Goal: Book appointment/travel/reservation

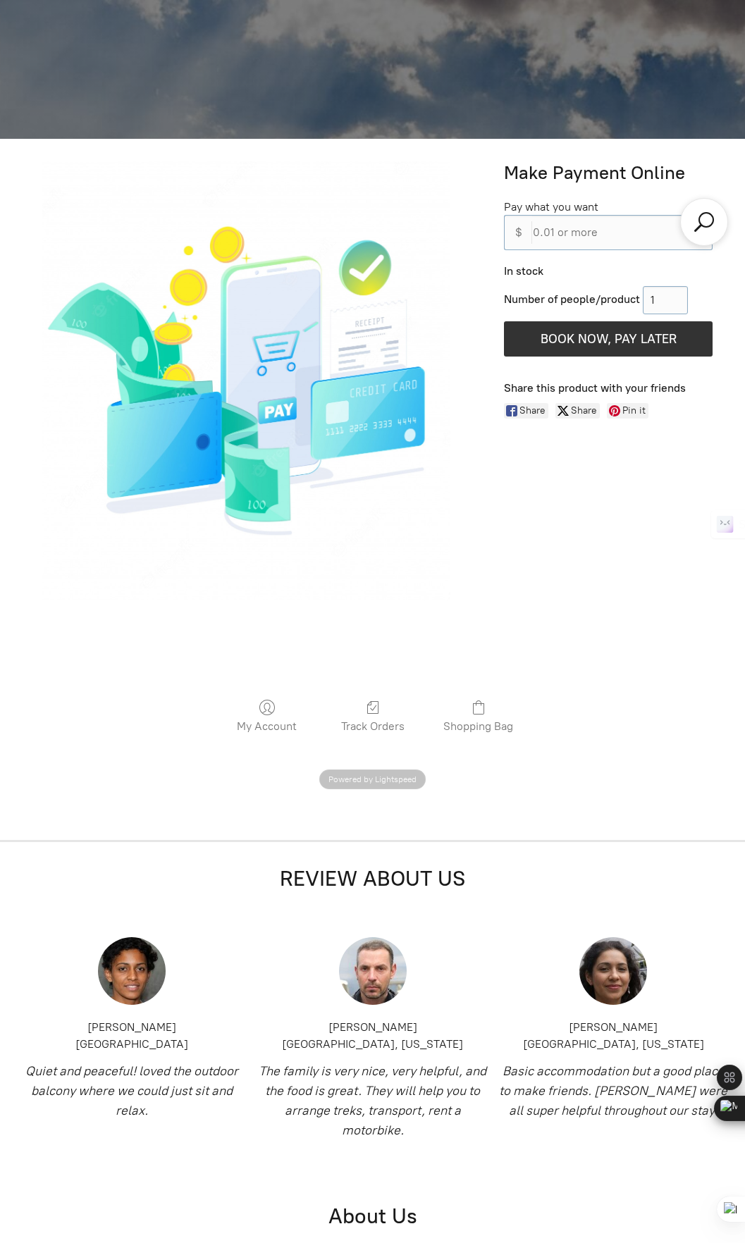
scroll to position [1102, 0]
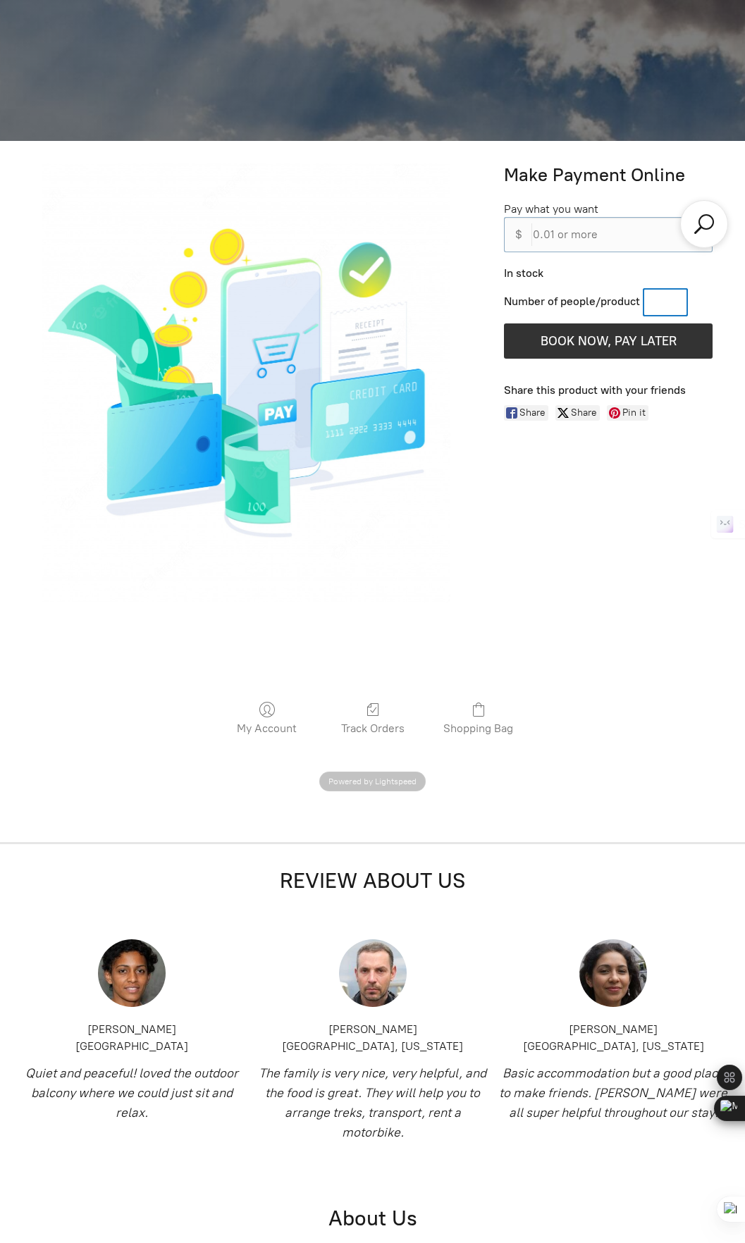
click at [669, 304] on input "Number of people/product" at bounding box center [665, 302] width 45 height 28
type input "10"
click at [597, 236] on input "0.01 or more" at bounding box center [618, 234] width 187 height 35
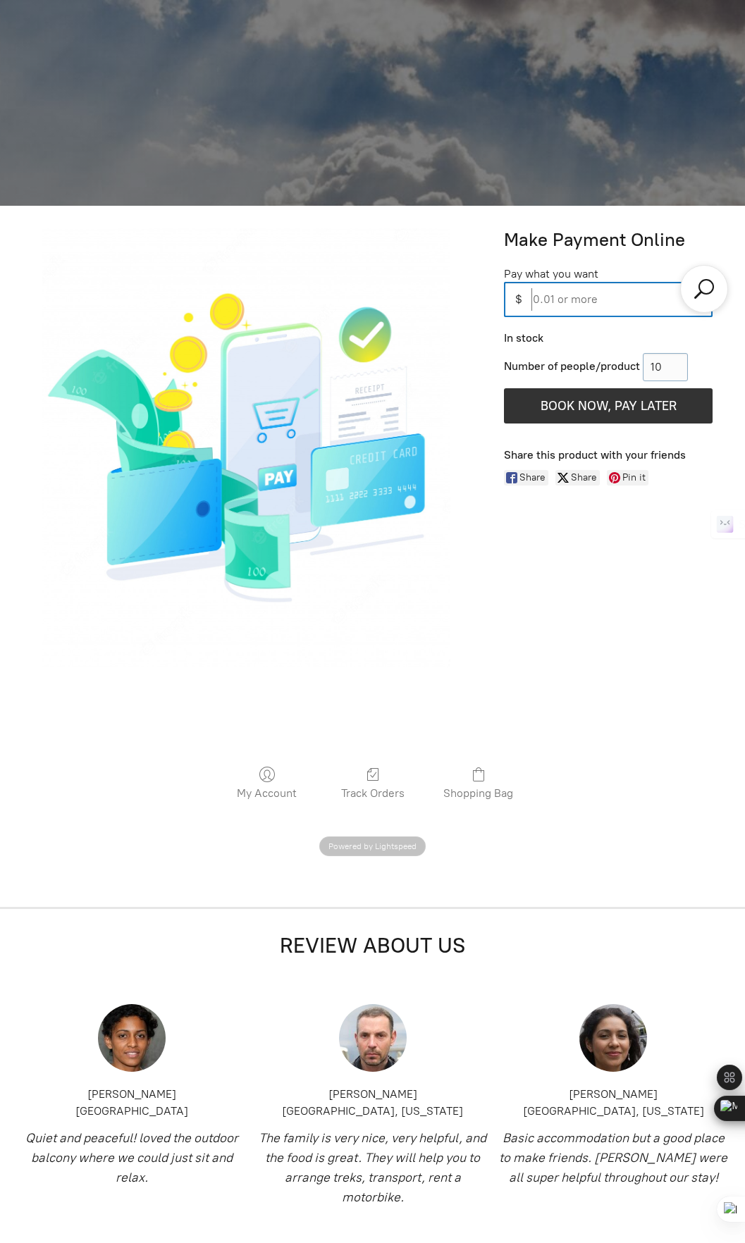
scroll to position [1034, 0]
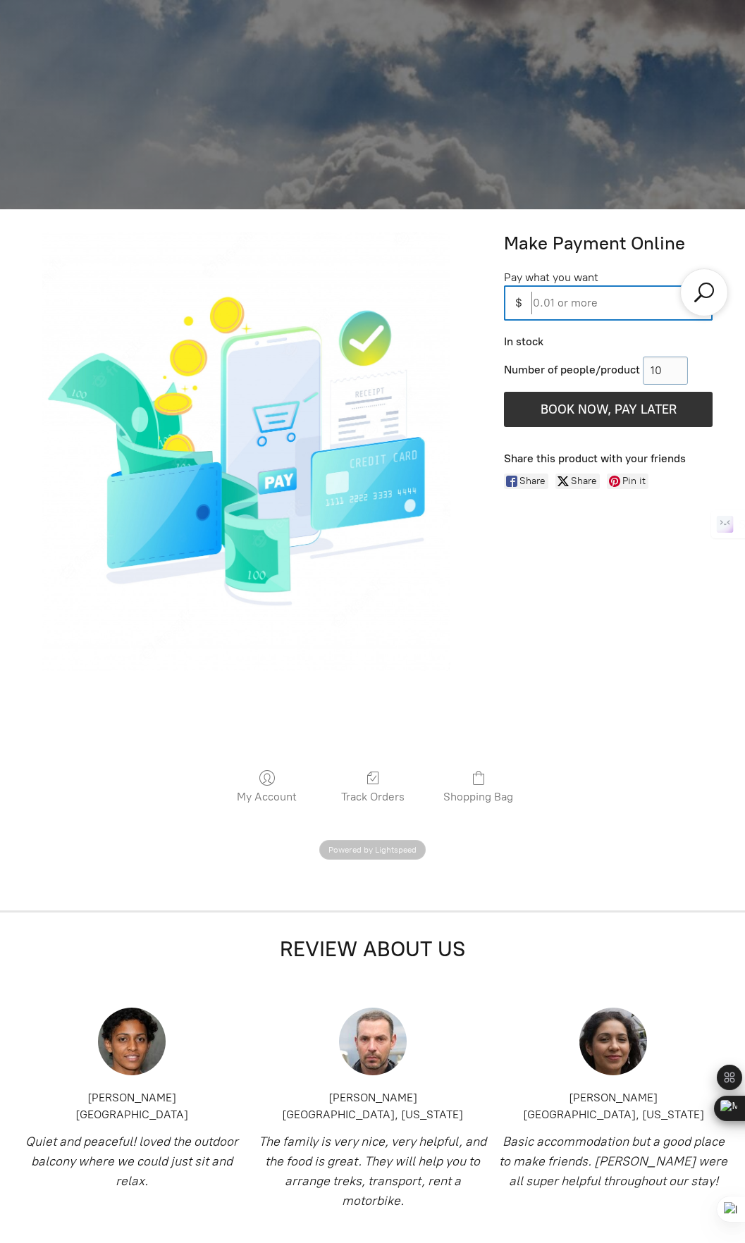
click at [600, 308] on input "0.01 or more" at bounding box center [618, 302] width 187 height 35
click at [572, 607] on div "Make Payment Online Pay what you want 820 000.00 0.01 or more $ In stock Number…" at bounding box center [372, 487] width 722 height 510
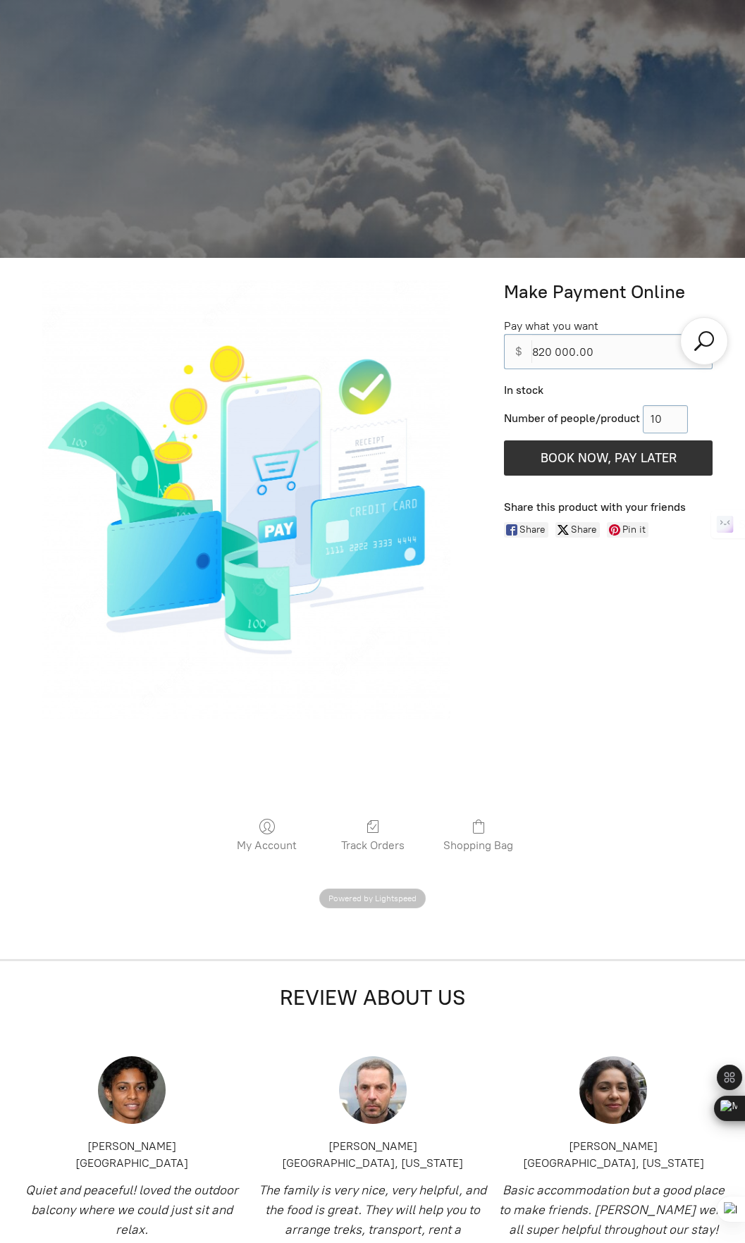
scroll to position [987, 0]
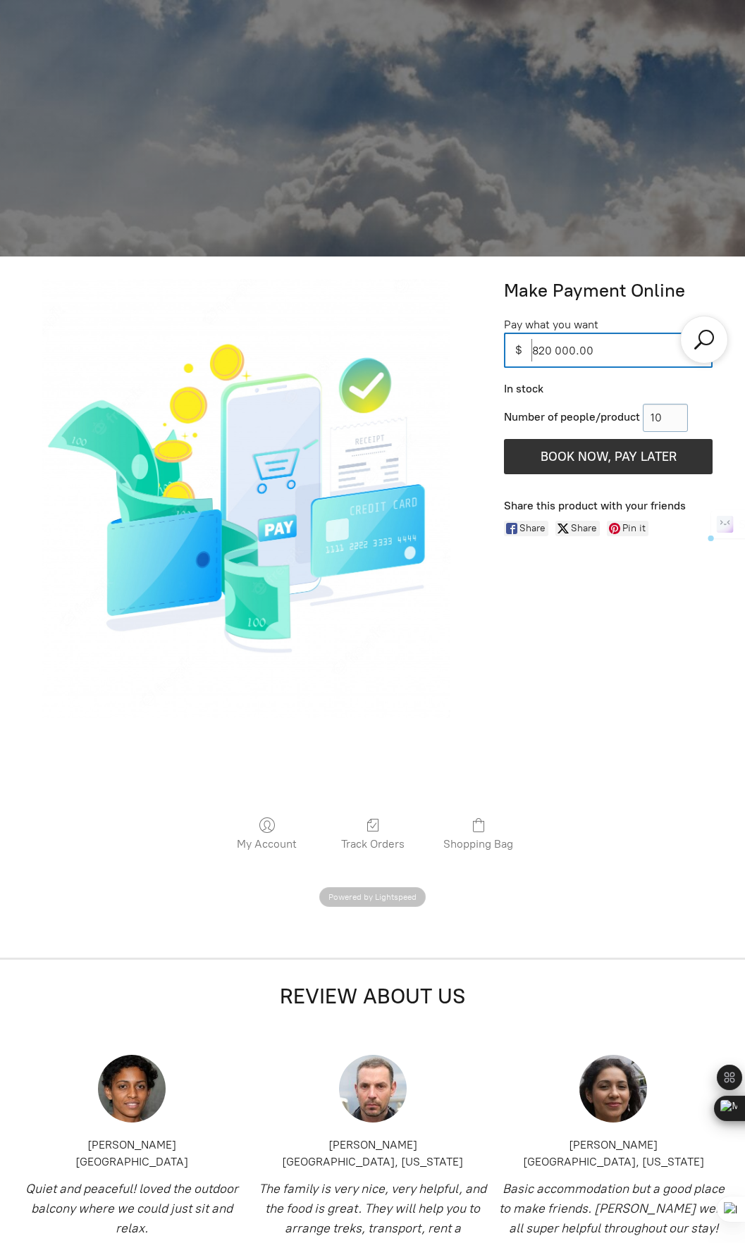
drag, startPoint x: 607, startPoint y: 352, endPoint x: 458, endPoint y: 342, distance: 149.1
click at [458, 342] on div "Make Payment Online Pay what you want 820 000.00 0.01 or more $ In stock Number…" at bounding box center [372, 534] width 722 height 510
type input "32.80"
click at [568, 463] on span "BOOK NOW, PAY LATER" at bounding box center [609, 457] width 136 height 16
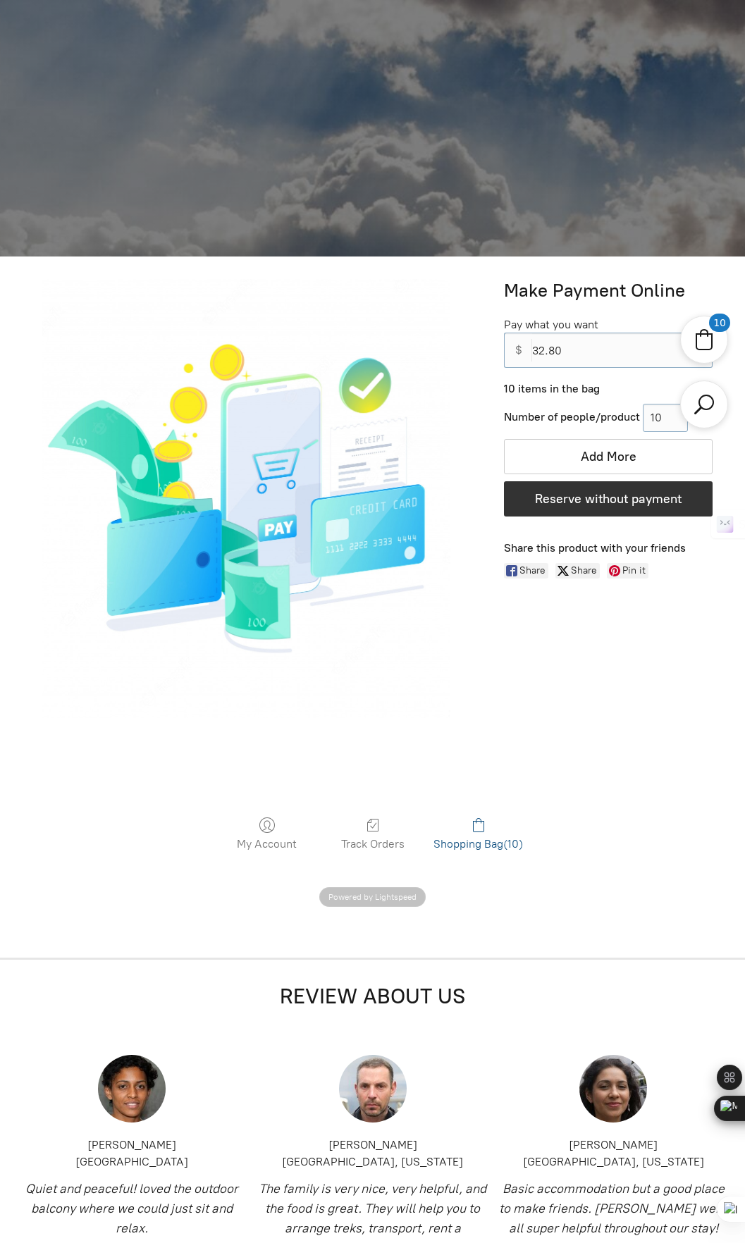
click at [483, 830] on icon at bounding box center [478, 825] width 11 height 14
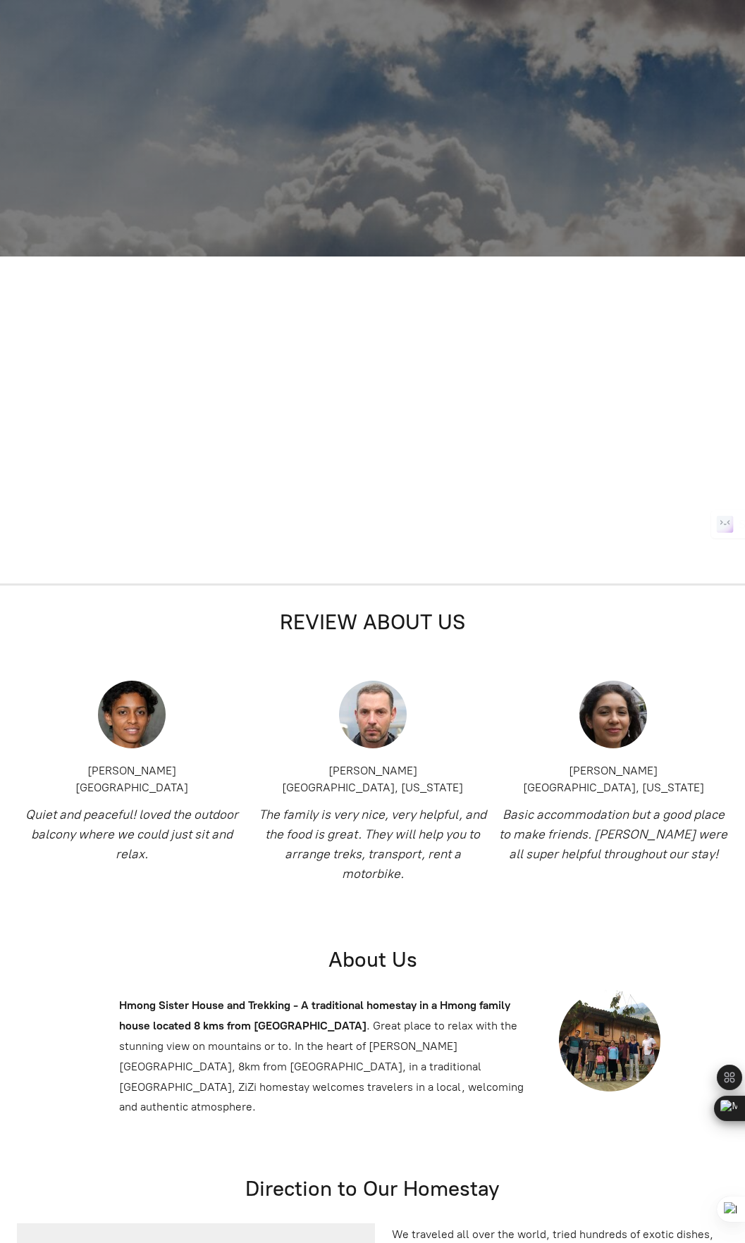
select select "10"
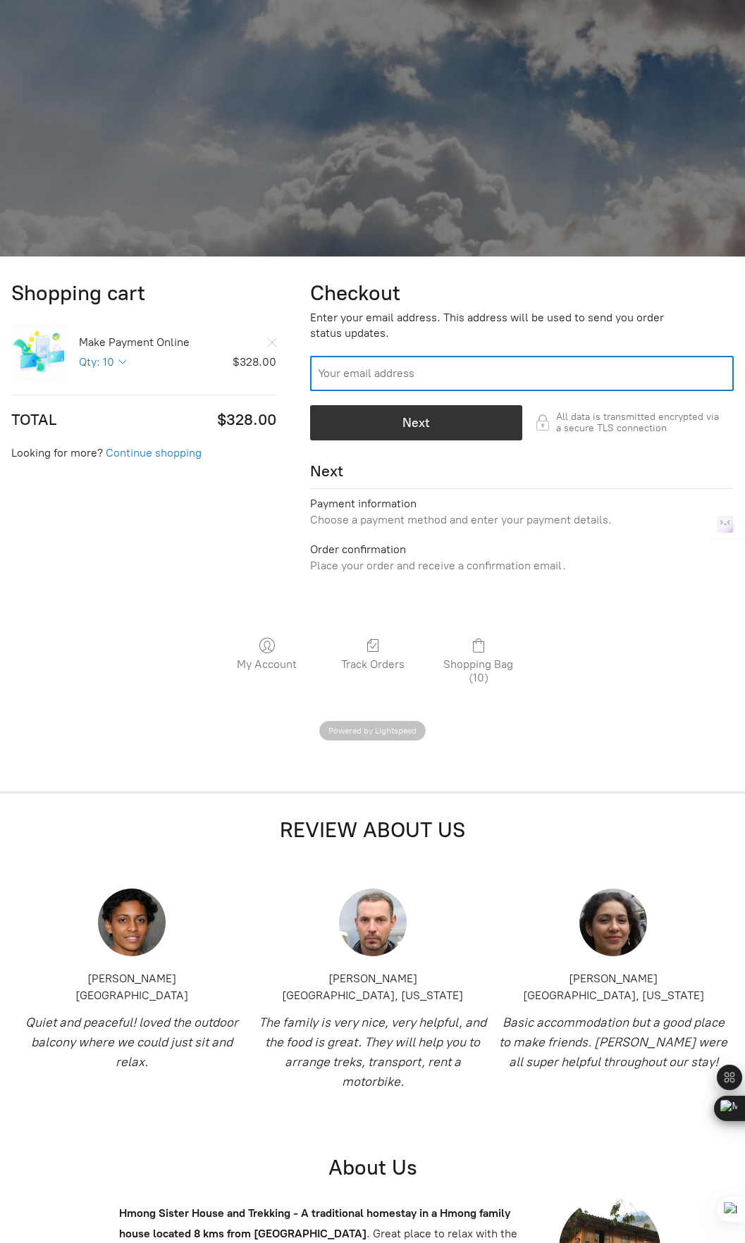
click at [407, 376] on input "Your email address" at bounding box center [522, 373] width 424 height 35
type input "[EMAIL_ADDRESS][DOMAIN_NAME]"
click at [381, 416] on div "button" at bounding box center [416, 423] width 211 height 34
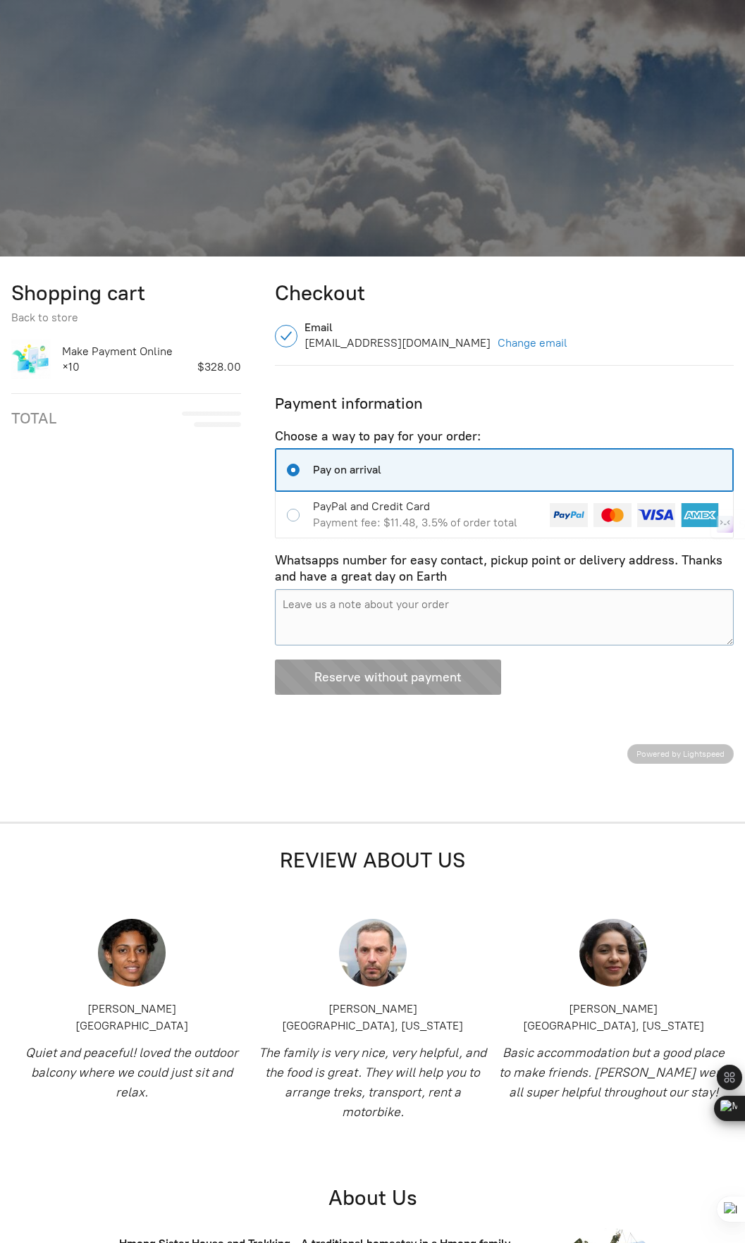
scroll to position [1352, 0]
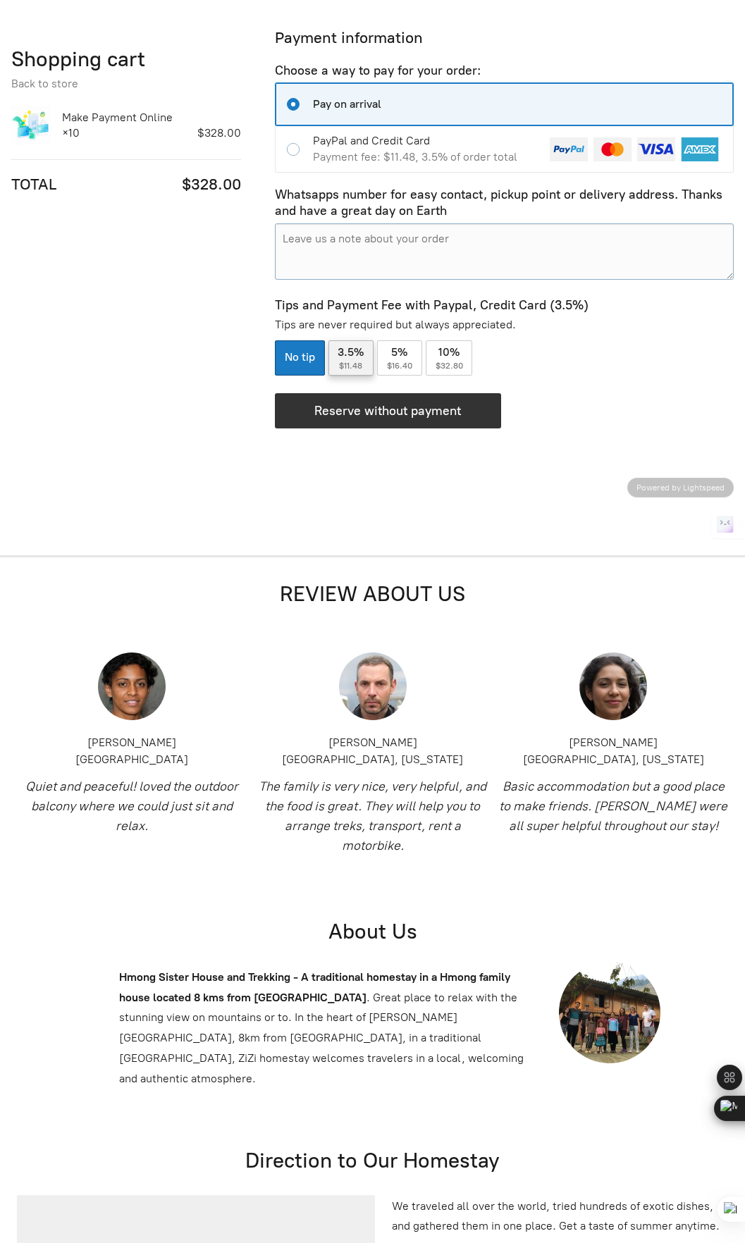
click at [359, 367] on span "$11.48" at bounding box center [350, 366] width 23 height 10
click at [359, 367] on input "3.5% $11.48" at bounding box center [351, 357] width 46 height 35
radio input "true"
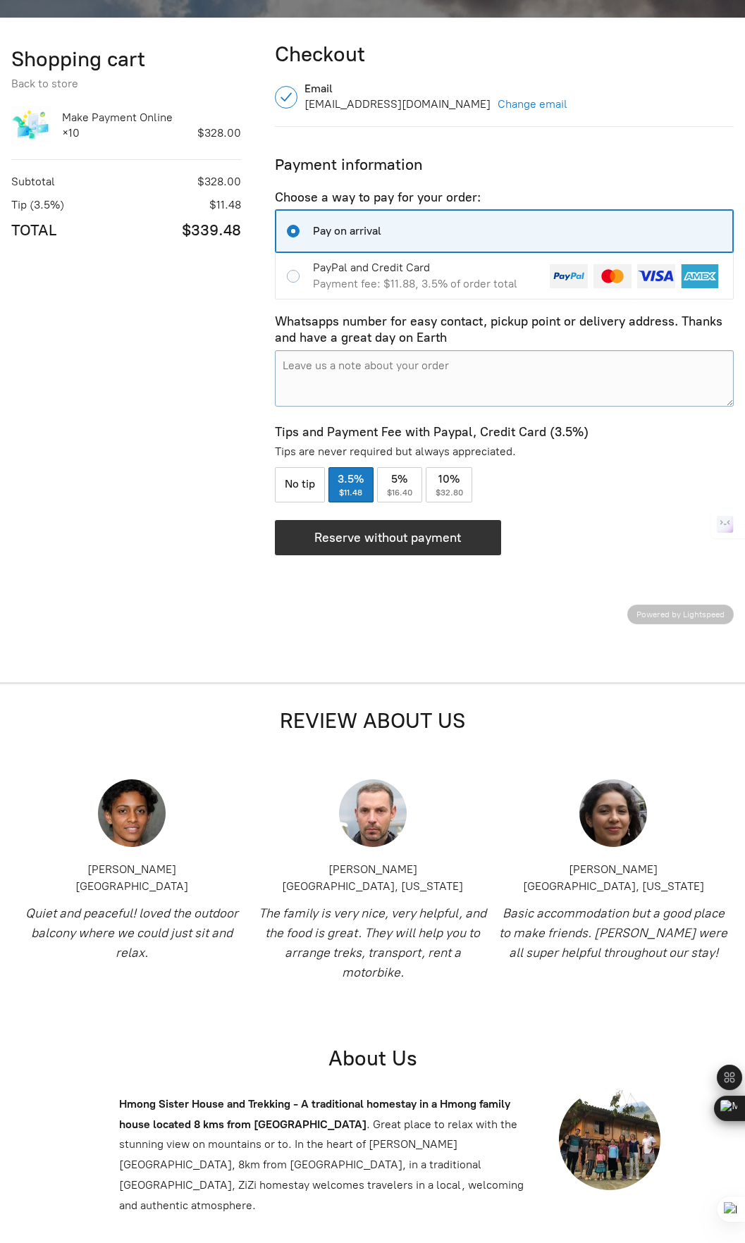
scroll to position [1212, 0]
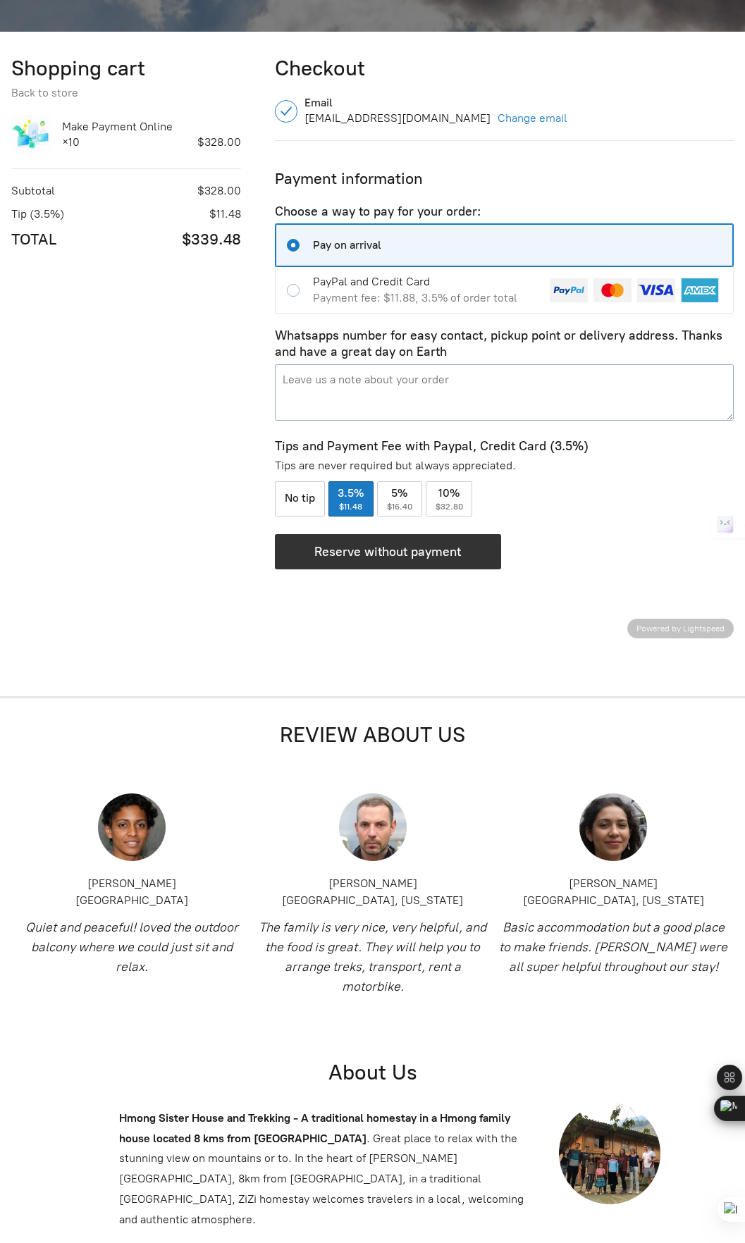
click at [316, 385] on textarea "Pay on arrival Payment information 10 items, $339.48" at bounding box center [504, 392] width 459 height 56
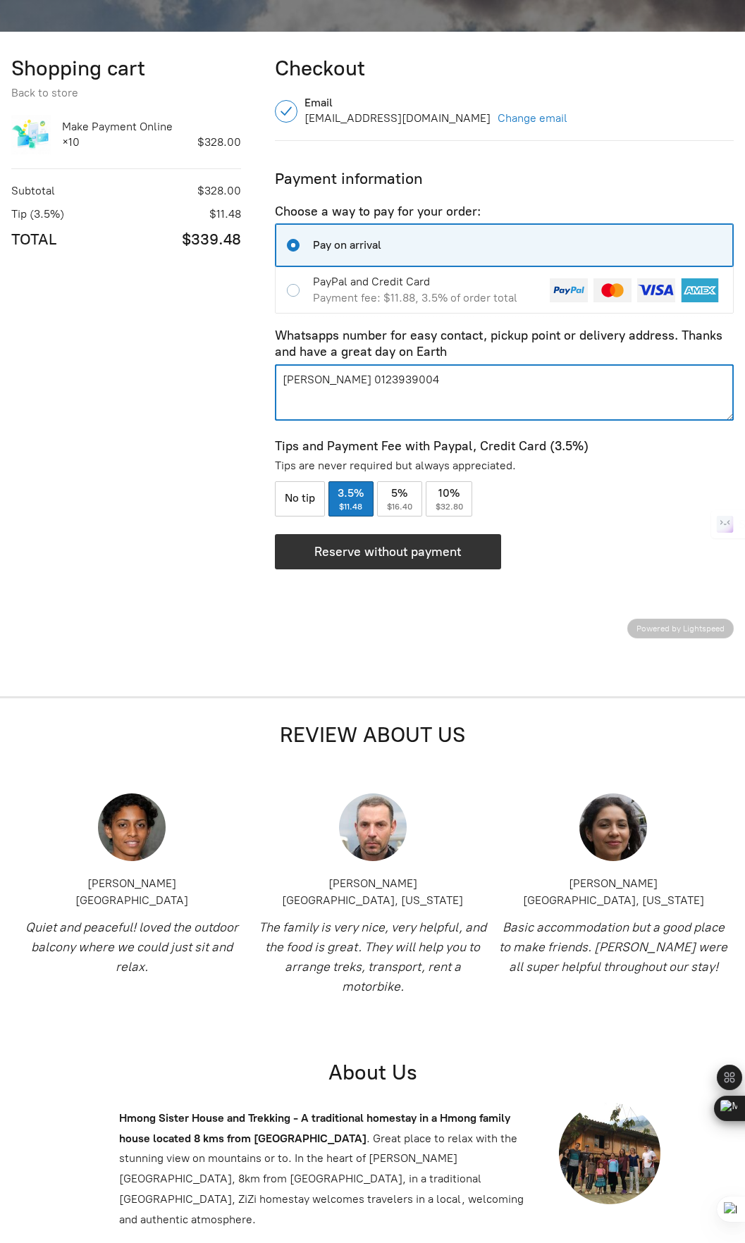
click at [431, 382] on textarea "[PERSON_NAME] 0123939004" at bounding box center [504, 392] width 459 height 56
drag, startPoint x: 431, startPoint y: 382, endPoint x: 326, endPoint y: 376, distance: 105.9
click at [326, 376] on textarea "[PERSON_NAME] 0123939004" at bounding box center [504, 392] width 459 height 56
paste textarea "Booking Number: #979797016"
type textarea "[PERSON_NAME] - Booking Number: #979797016 [DATE]"
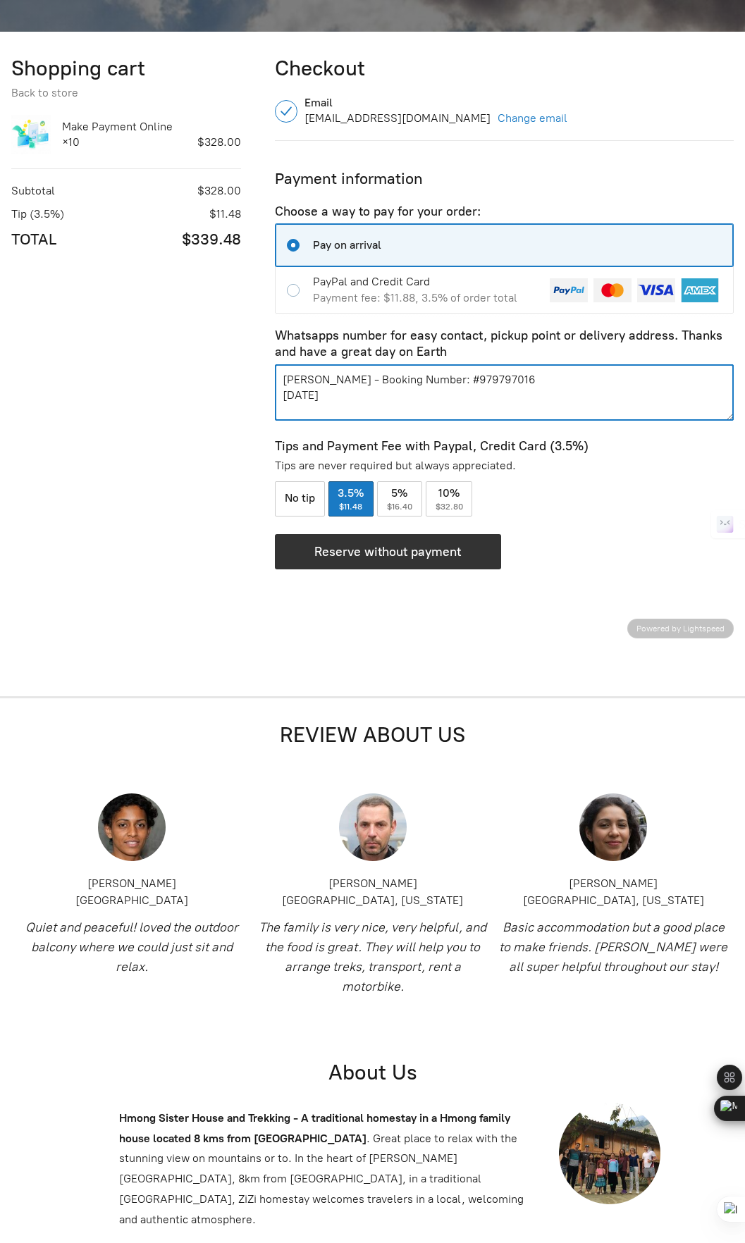
click at [221, 414] on div "Shopping cart Checkout Back to store Make Payment Online × 10 $328.00 10 items …" at bounding box center [134, 346] width 247 height 584
click at [289, 289] on input "PayPal and Credit Card Payment fee: $11.88, 3.5% of order total" at bounding box center [295, 290] width 18 height 13
radio input "true"
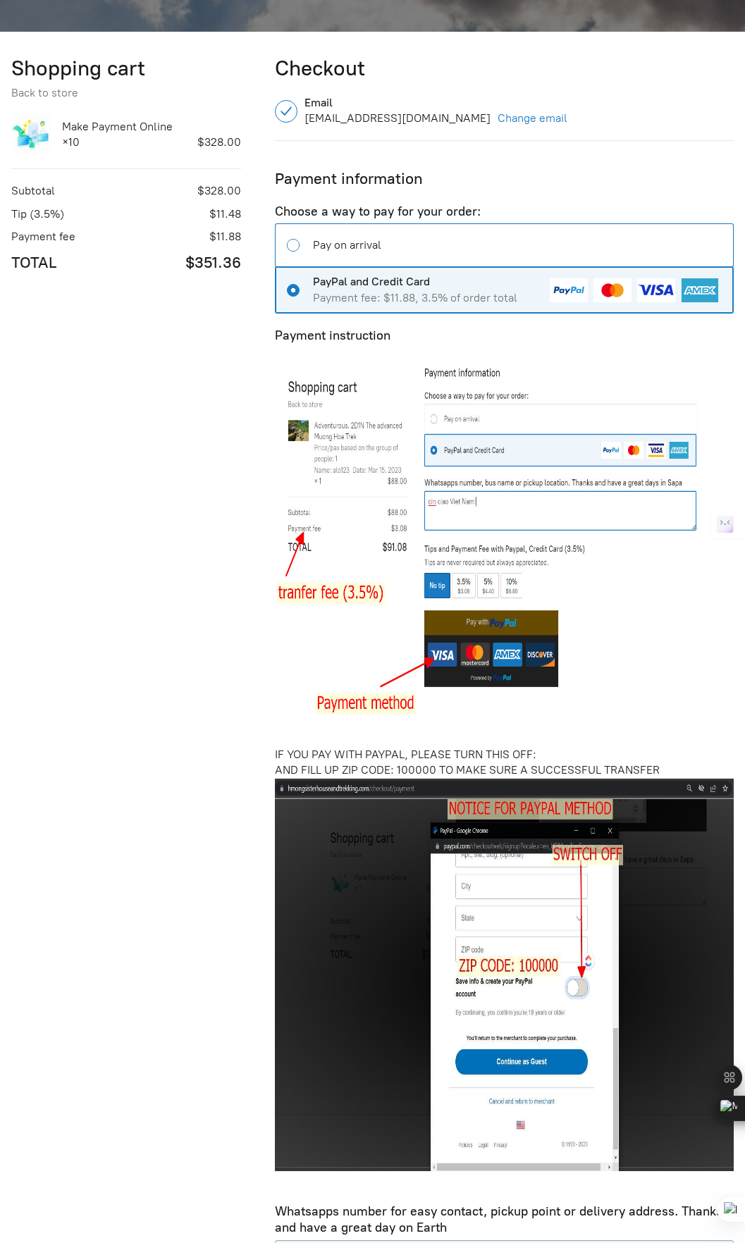
click at [292, 247] on input "Pay on arrival" at bounding box center [295, 245] width 18 height 13
radio input "true"
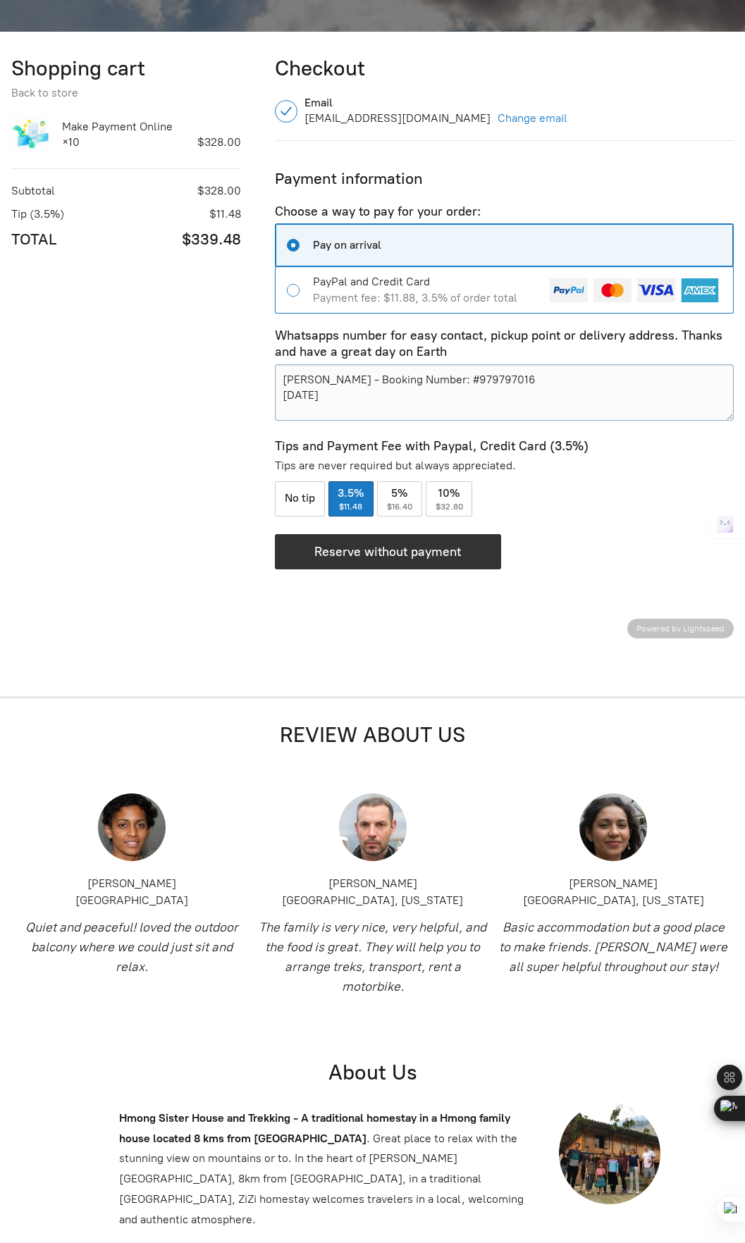
click at [296, 292] on input "PayPal and Credit Card Payment fee: $11.88, 3.5% of order total" at bounding box center [295, 290] width 18 height 13
radio input "true"
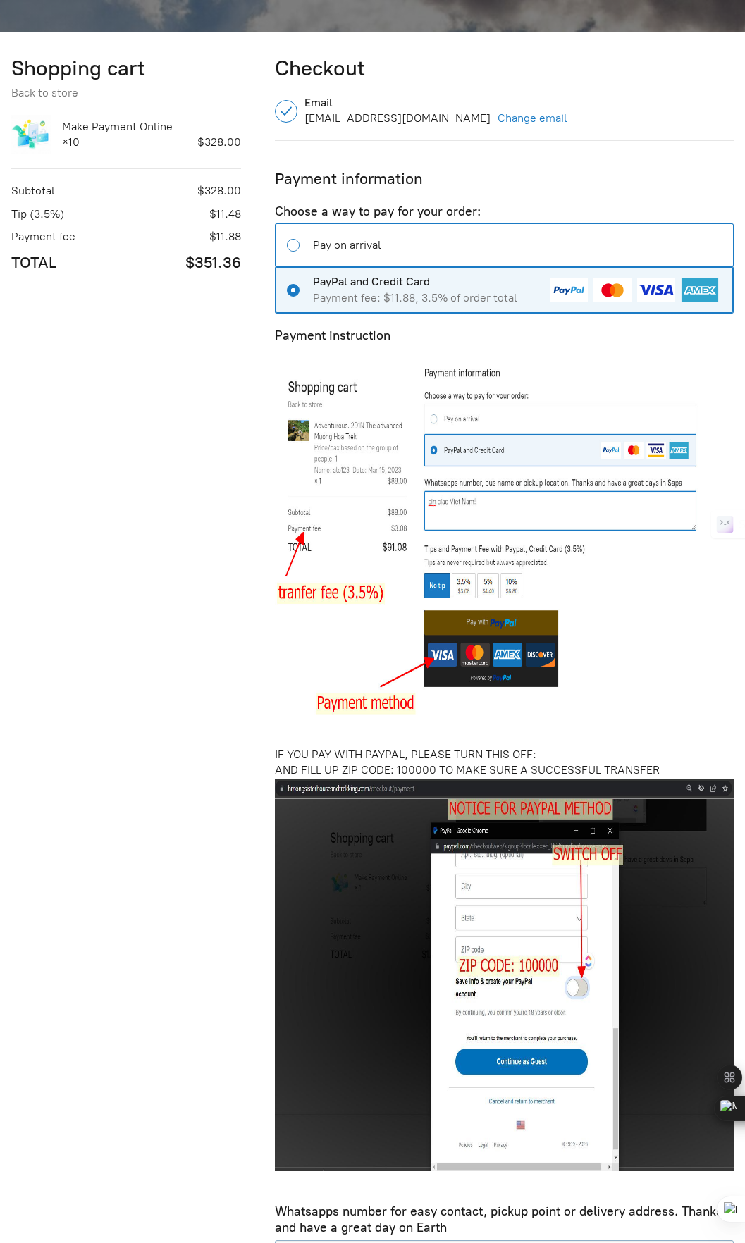
click at [300, 247] on input "Pay on arrival" at bounding box center [295, 245] width 18 height 13
radio input "true"
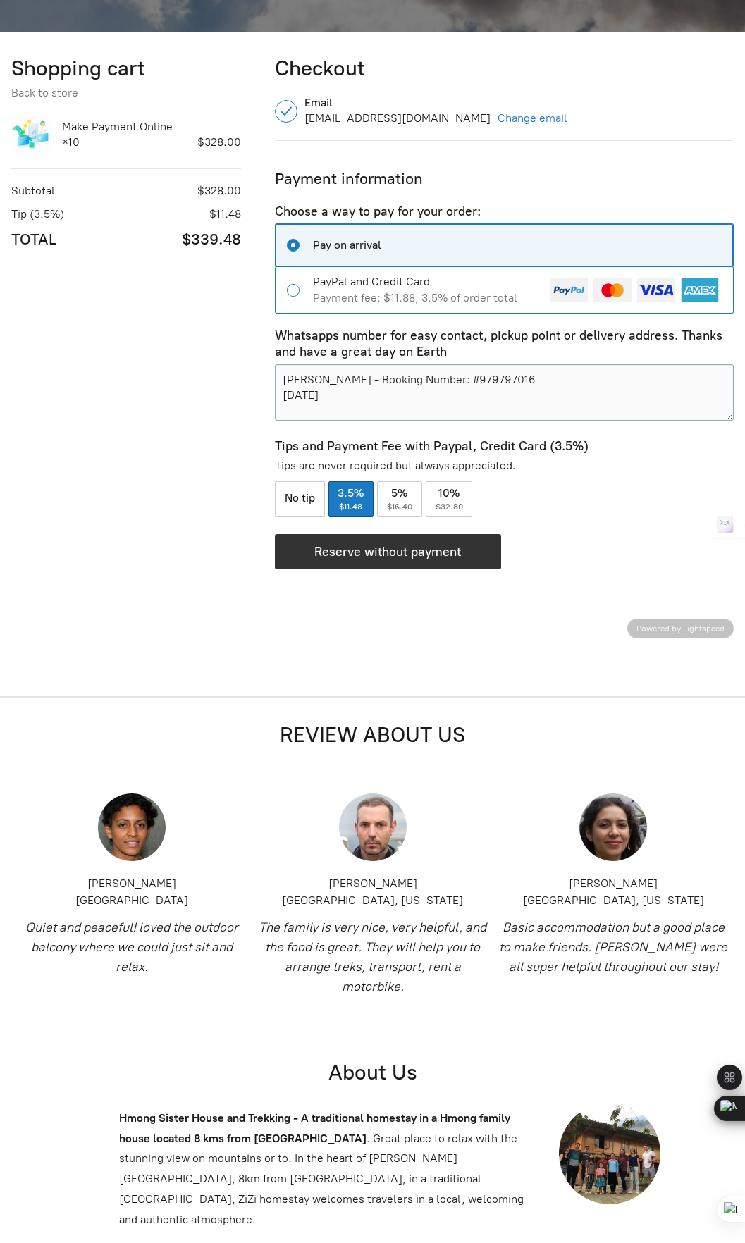
click at [291, 288] on input "PayPal and Credit Card Payment fee: $11.88, 3.5% of order total" at bounding box center [295, 290] width 18 height 13
radio input "true"
radio input "false"
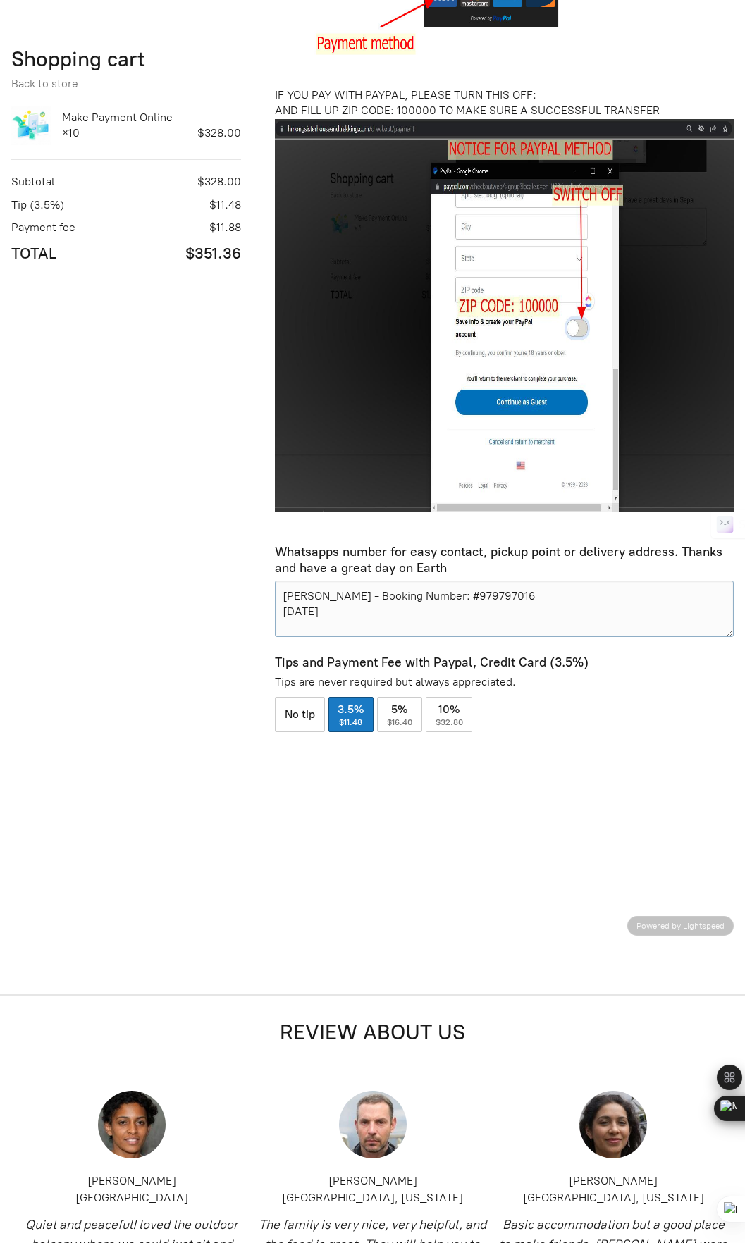
scroll to position [1846, 0]
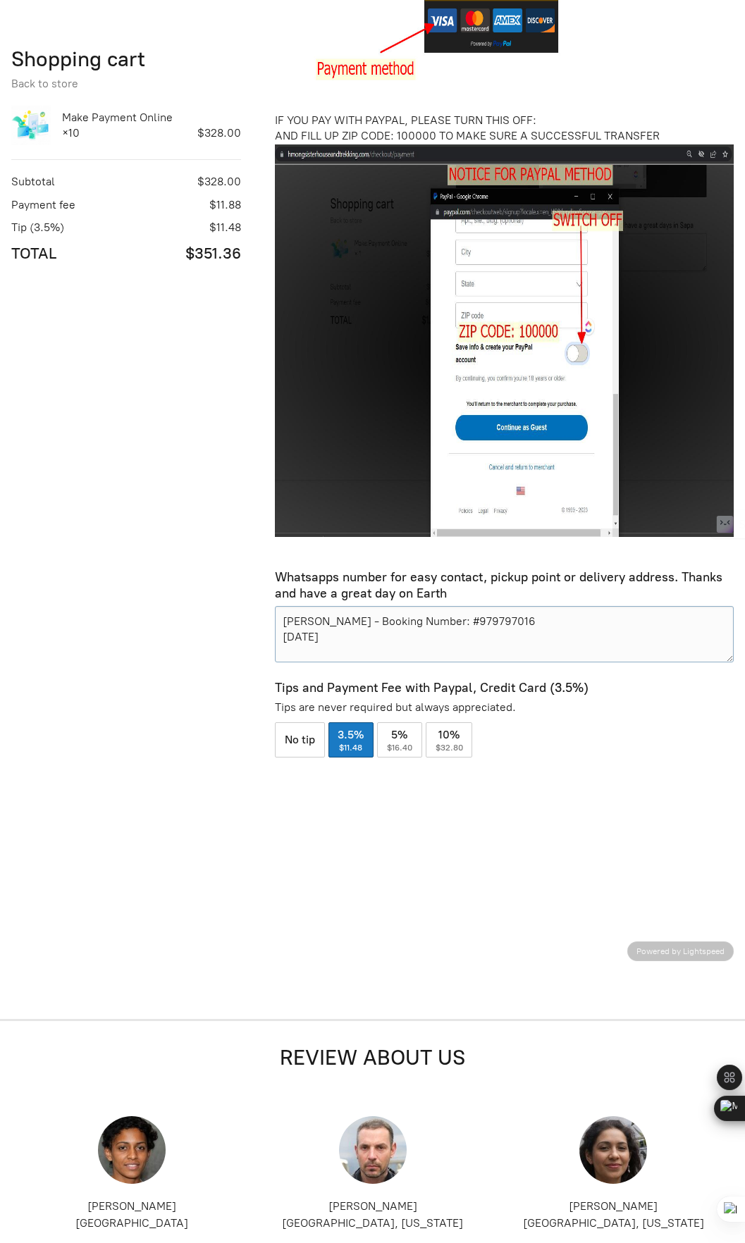
type textarea "[PERSON_NAME] - Booking Number: #979797016<br>[DATE]"
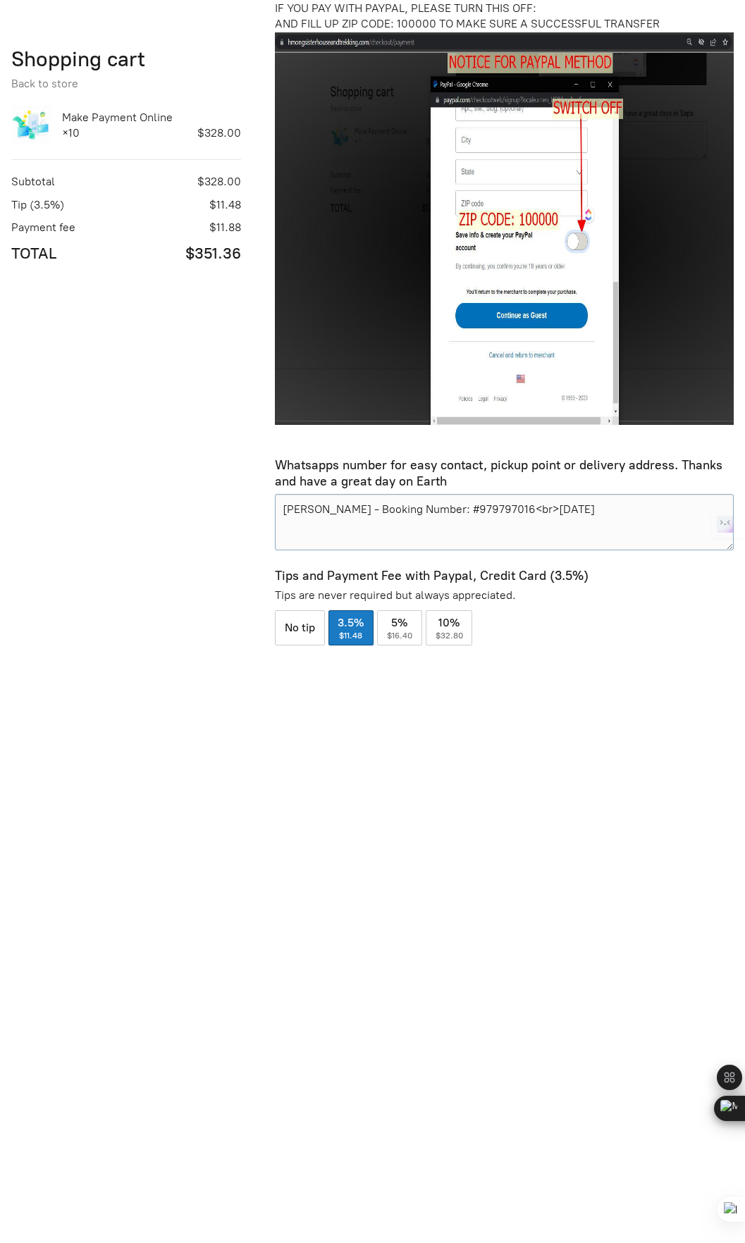
scroll to position [2046, 0]
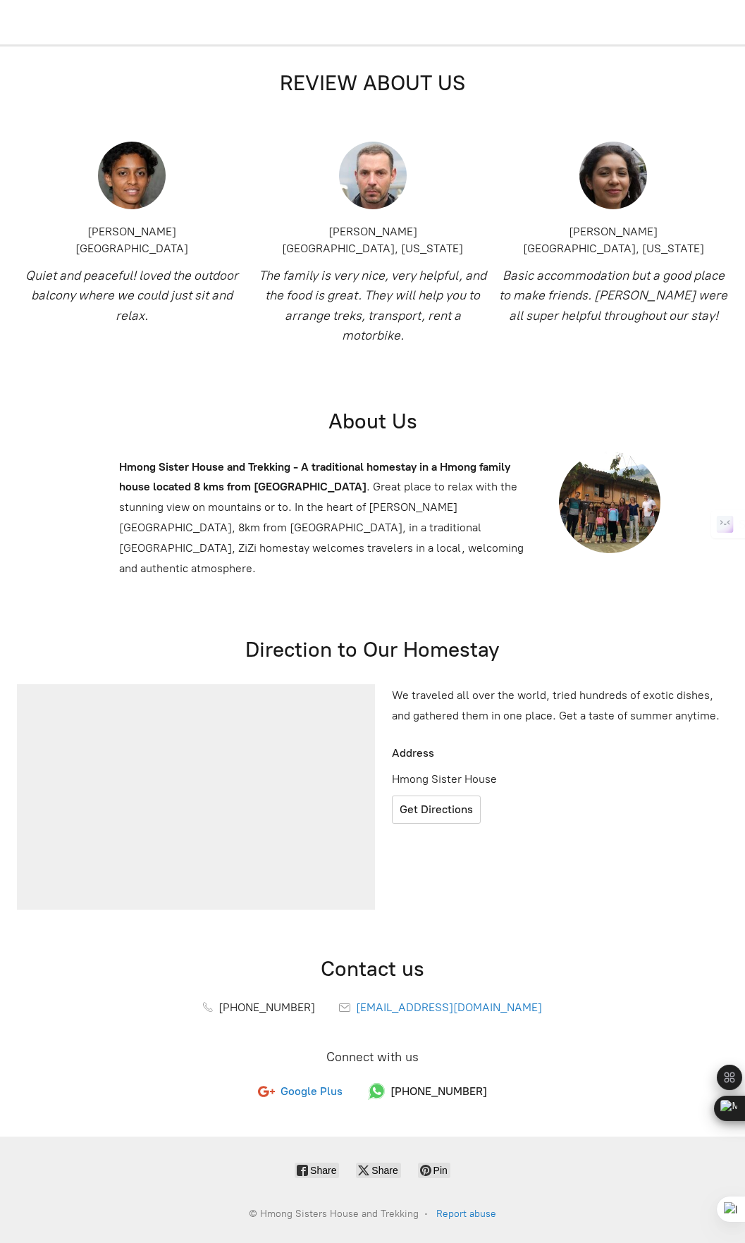
scroll to position [1243, 0]
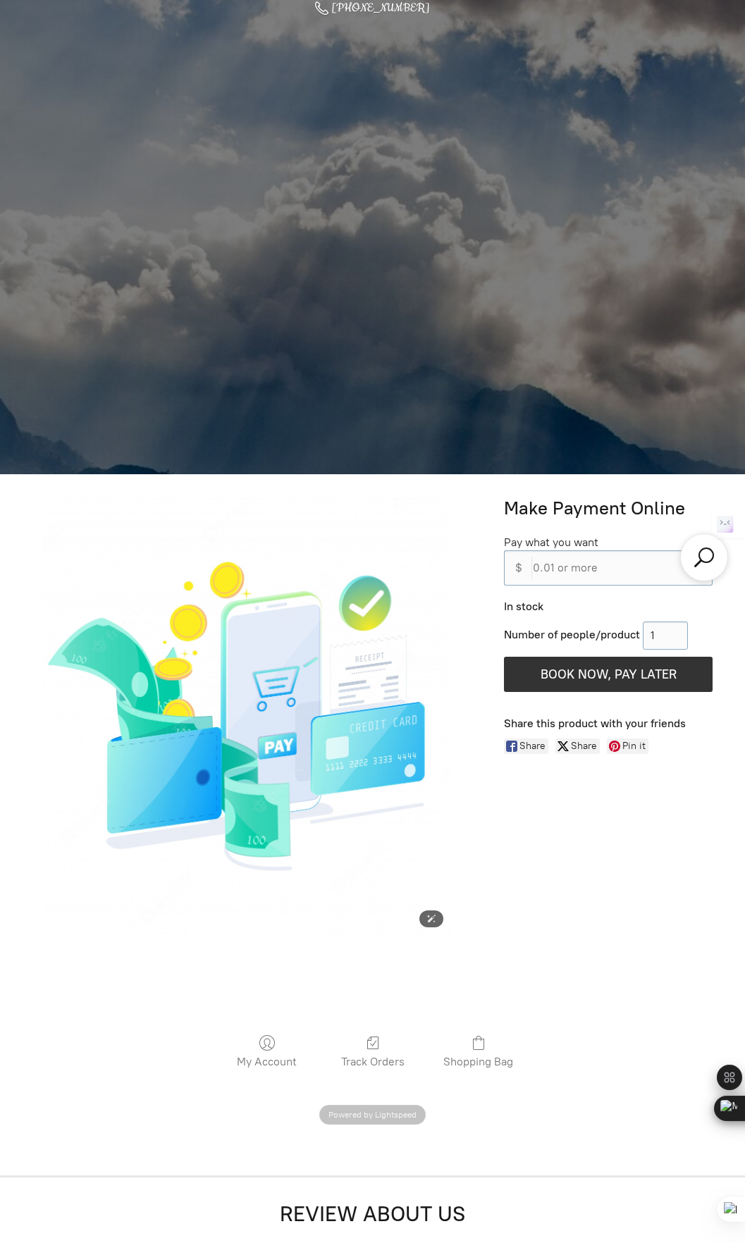
scroll to position [891, 0]
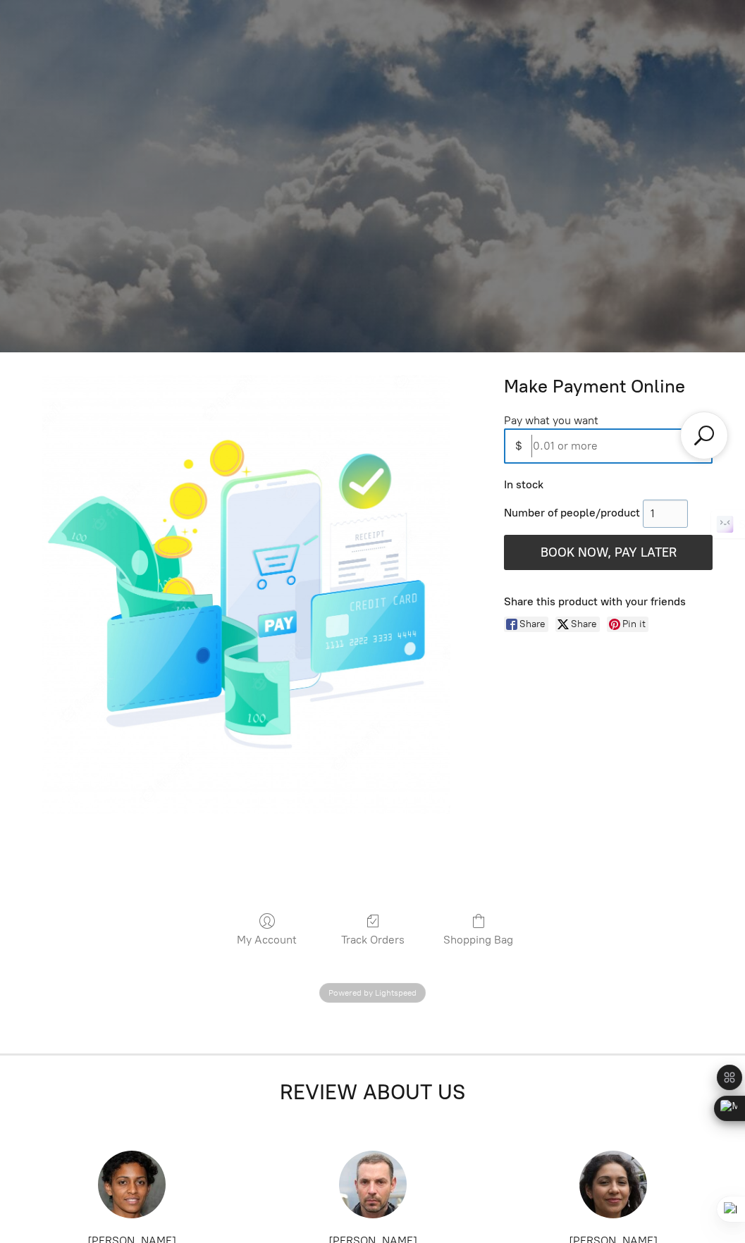
click at [555, 448] on input "0.01 or more" at bounding box center [618, 446] width 187 height 35
type input "26.00"
click at [661, 510] on input "Number of people/product" at bounding box center [665, 514] width 45 height 28
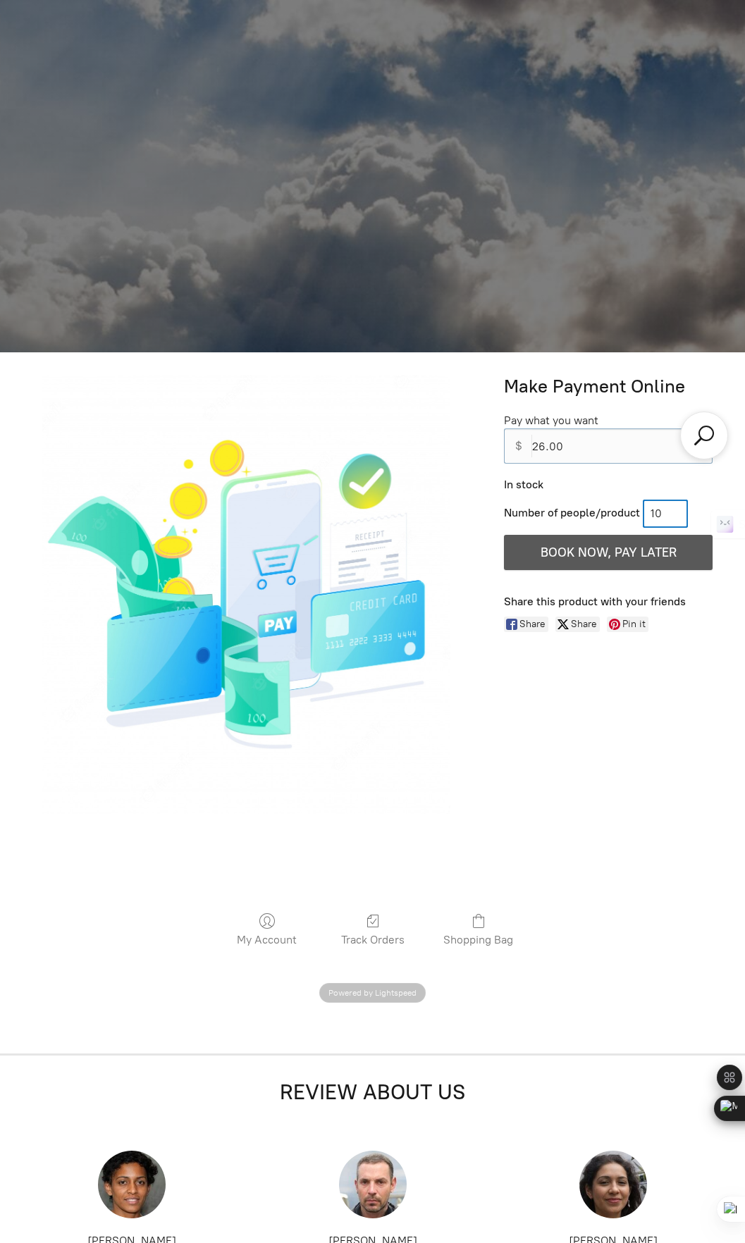
type input "10"
click at [630, 561] on button "BOOK NOW, PAY LATER" at bounding box center [608, 552] width 209 height 35
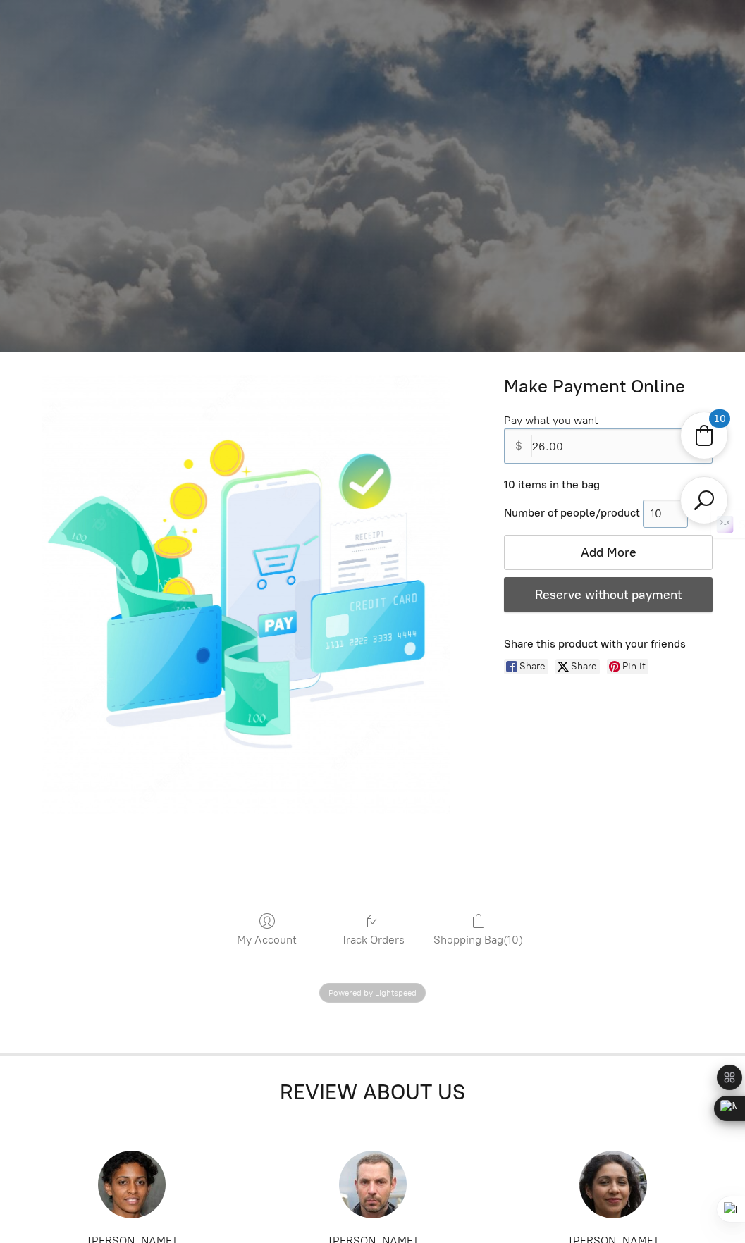
click at [540, 594] on span "Reserve without payment" at bounding box center [608, 595] width 147 height 16
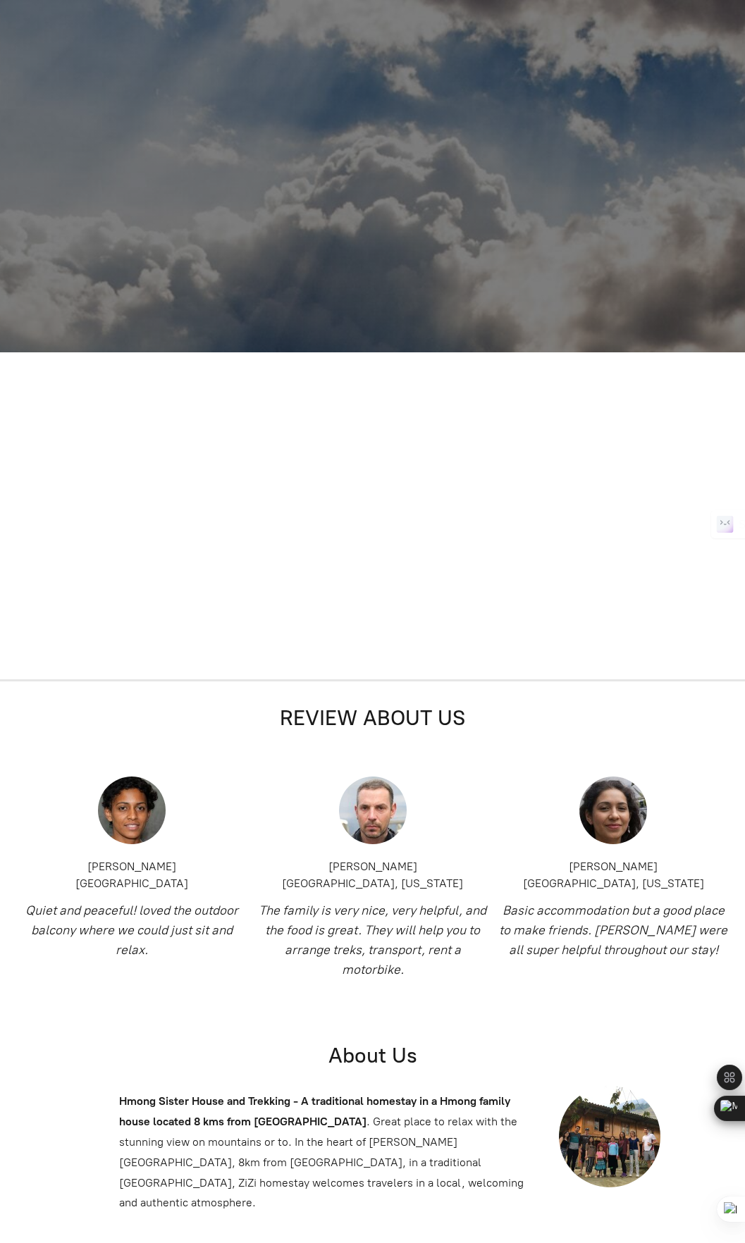
select select "10"
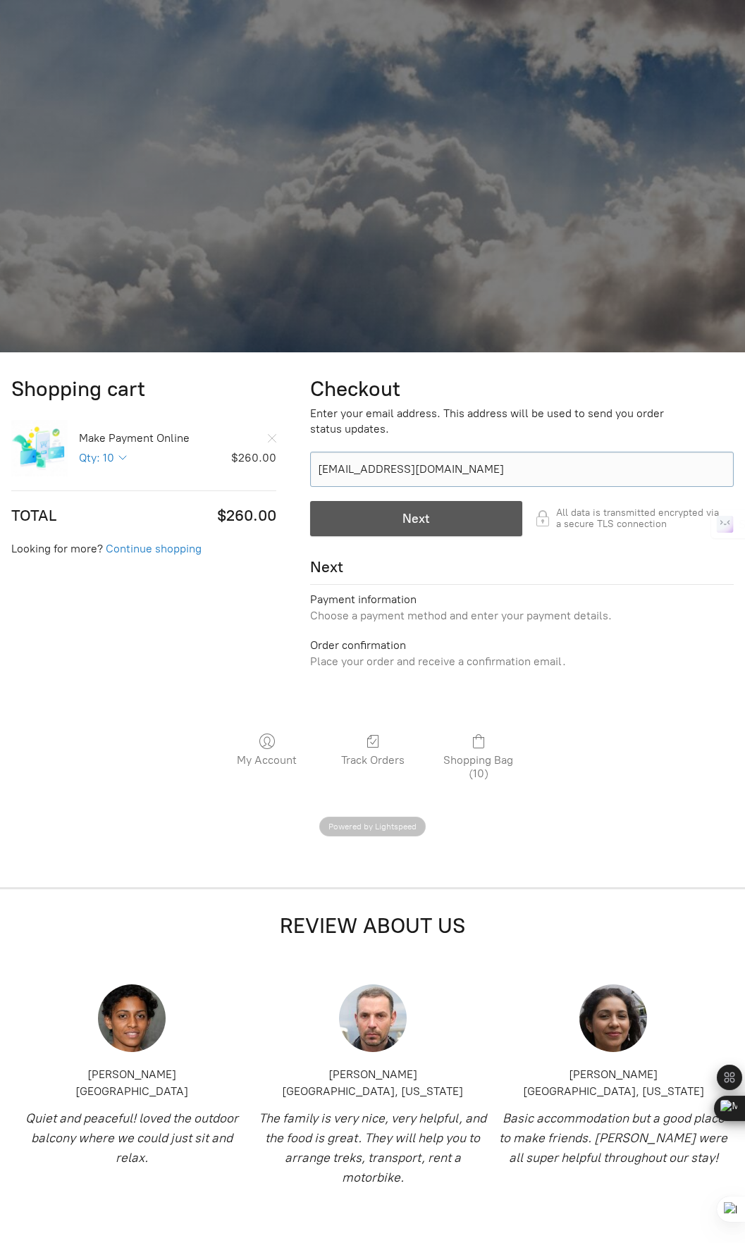
click at [402, 531] on div "button" at bounding box center [416, 519] width 211 height 34
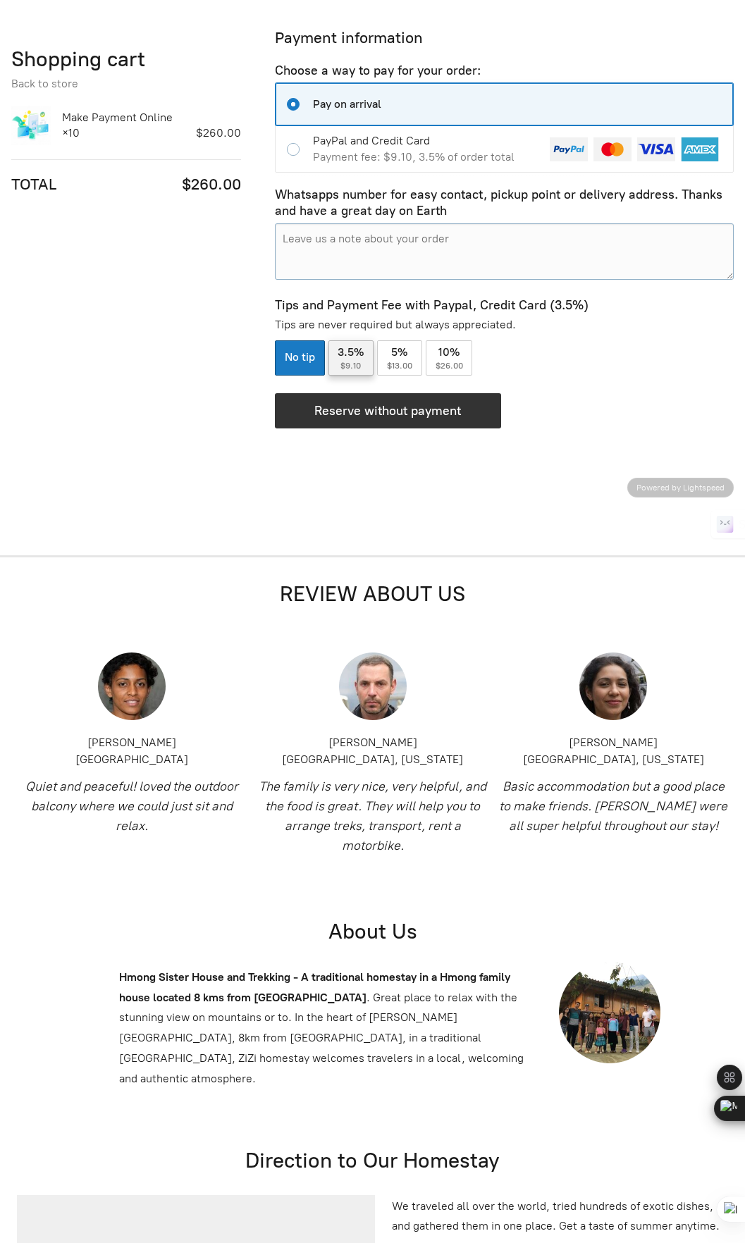
click at [355, 362] on span "$9.10" at bounding box center [350, 366] width 20 height 10
click at [355, 362] on input "3.5% $9.10" at bounding box center [351, 357] width 46 height 35
radio input "true"
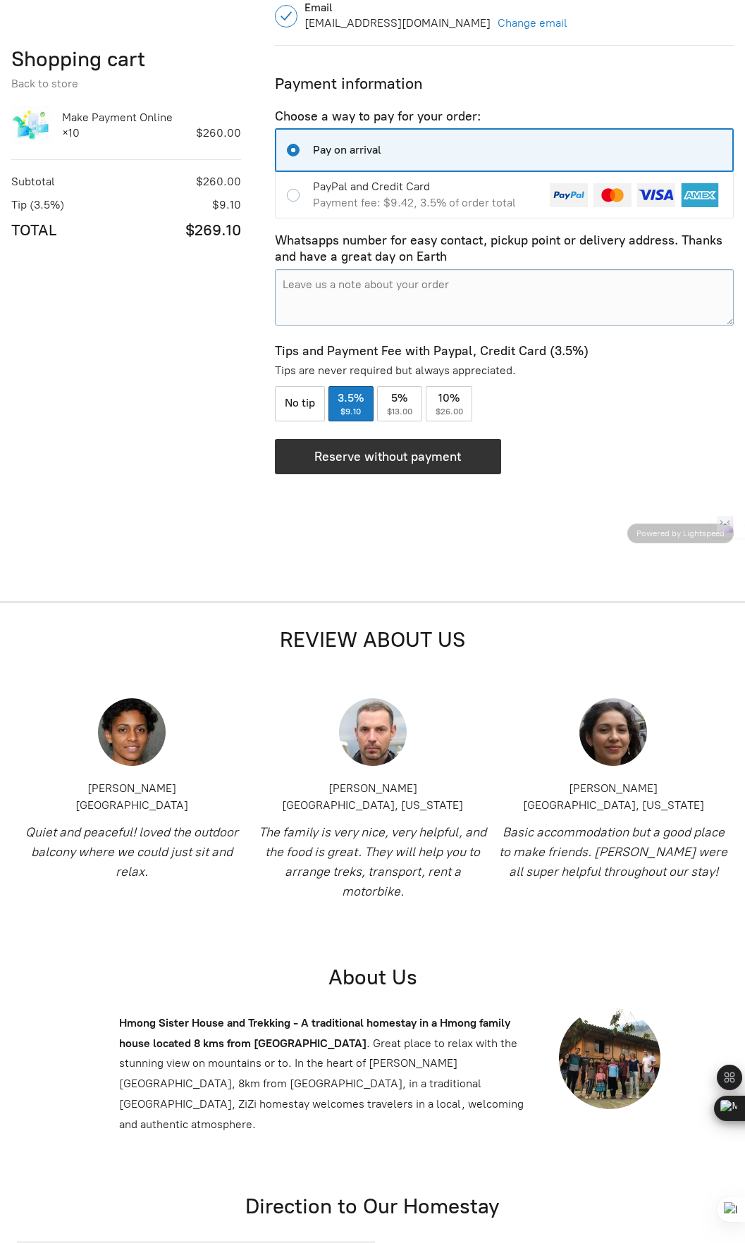
scroll to position [1282, 0]
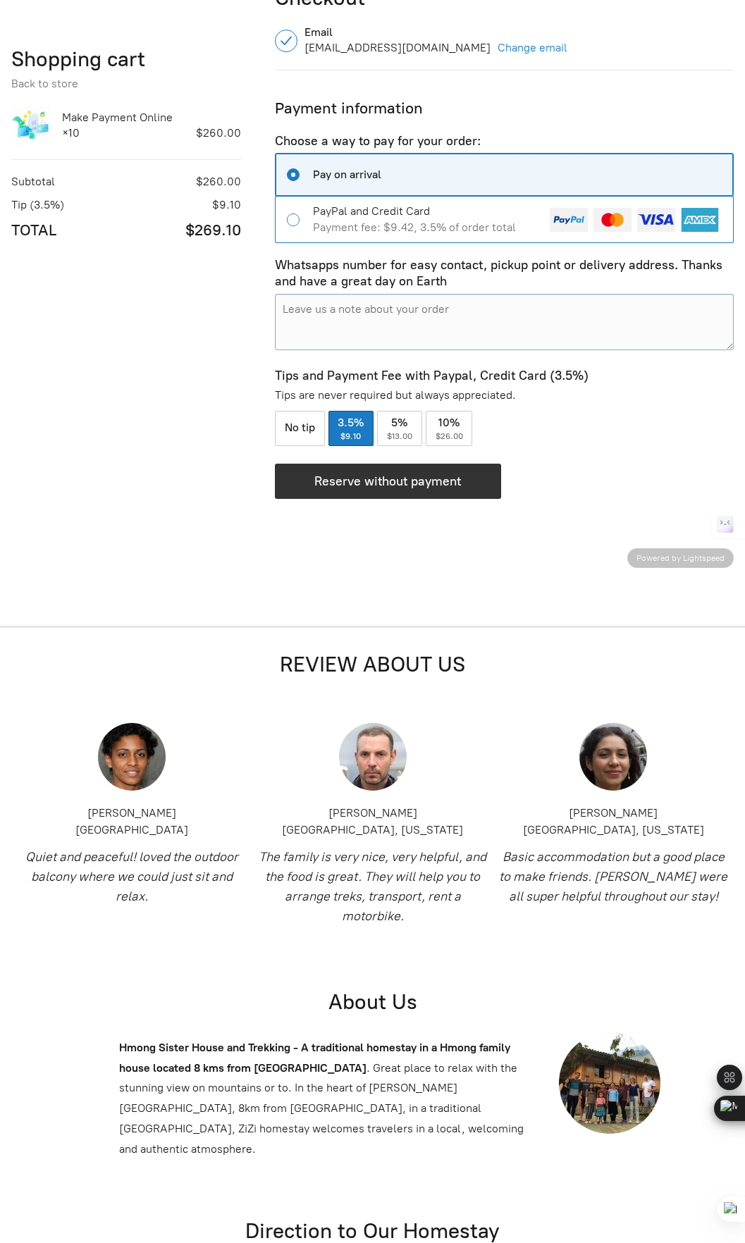
click at [299, 222] on input "PayPal and Credit Card Payment fee: $9.42, 3.5% of order total" at bounding box center [295, 220] width 18 height 13
radio input "true"
radio input "false"
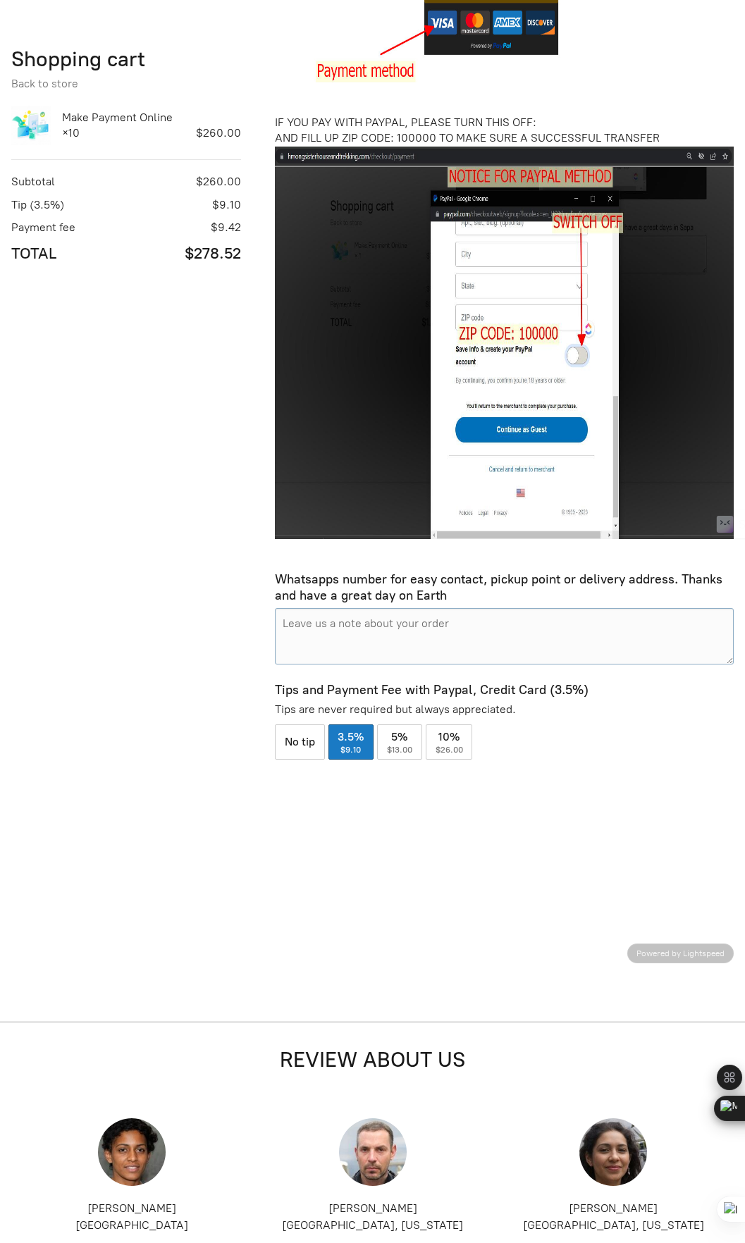
scroll to position [1846, 0]
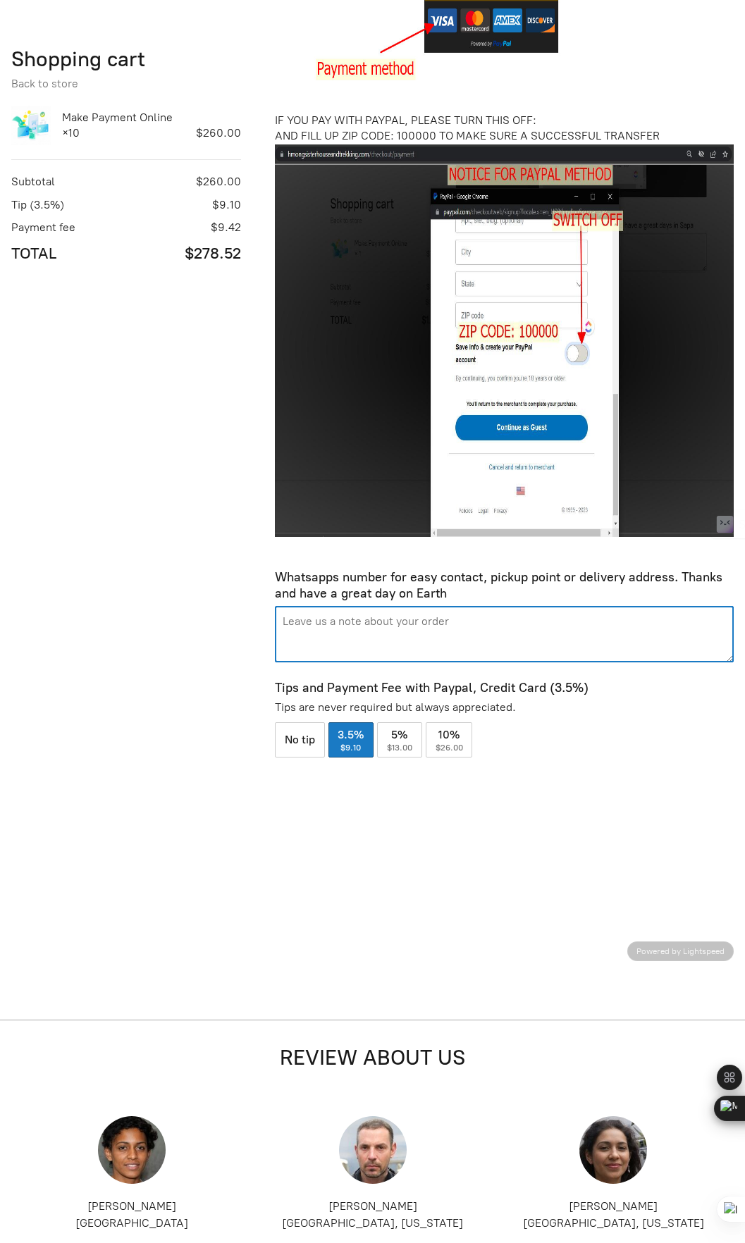
click at [314, 645] on textarea "Pay on arrival" at bounding box center [504, 634] width 459 height 56
type textarea "Edward 0123929004 - Cat Cat"
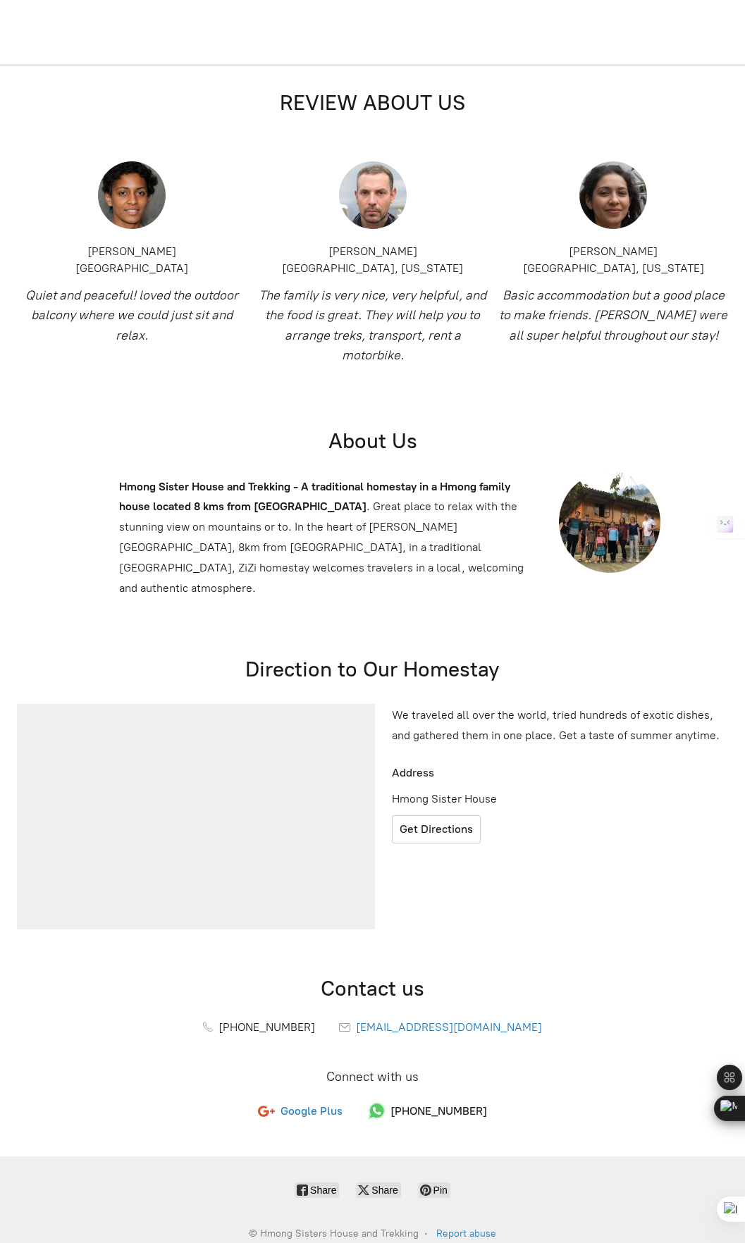
scroll to position [1243, 0]
